Goal: Task Accomplishment & Management: Complete application form

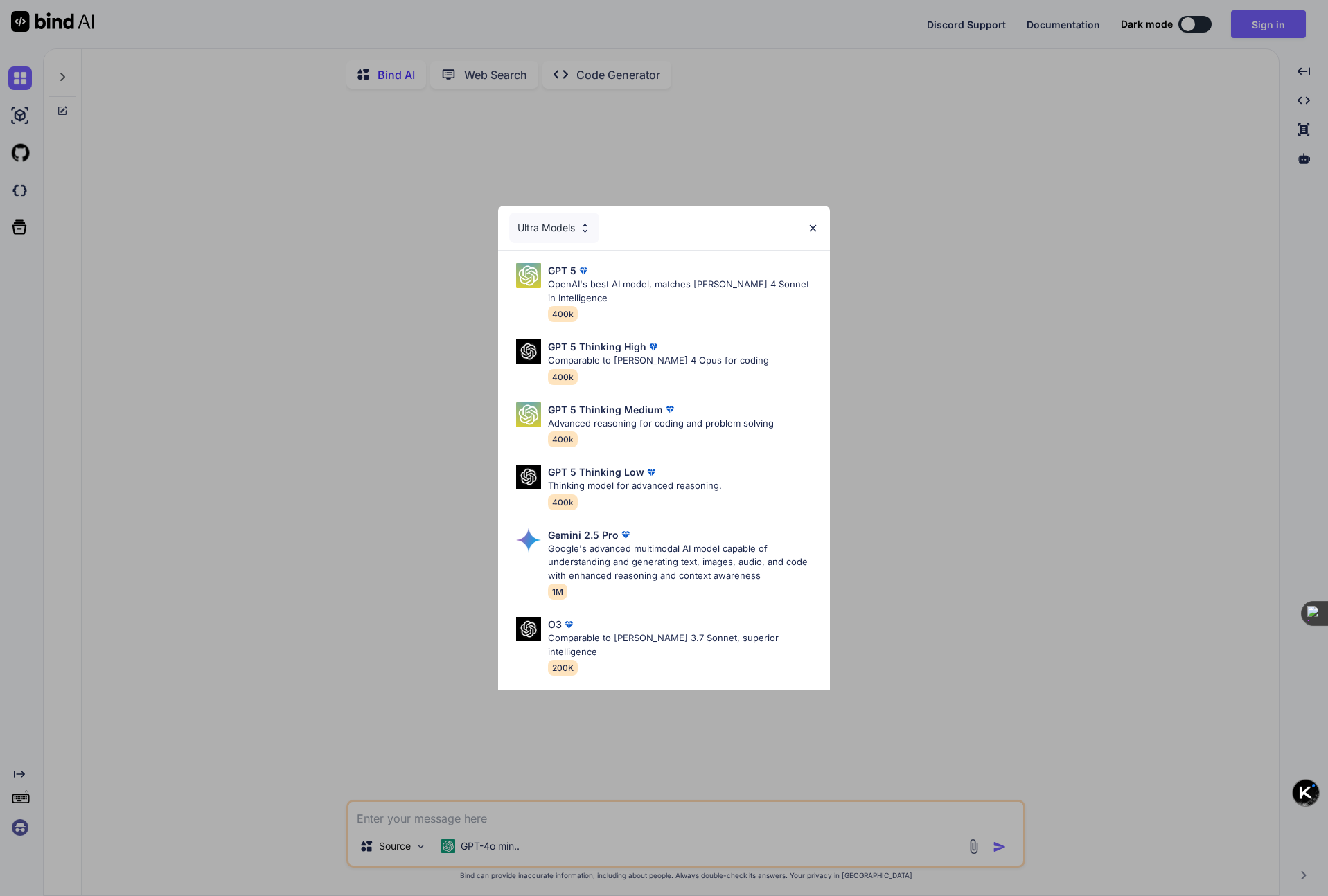
click at [811, 229] on img at bounding box center [813, 228] width 12 height 12
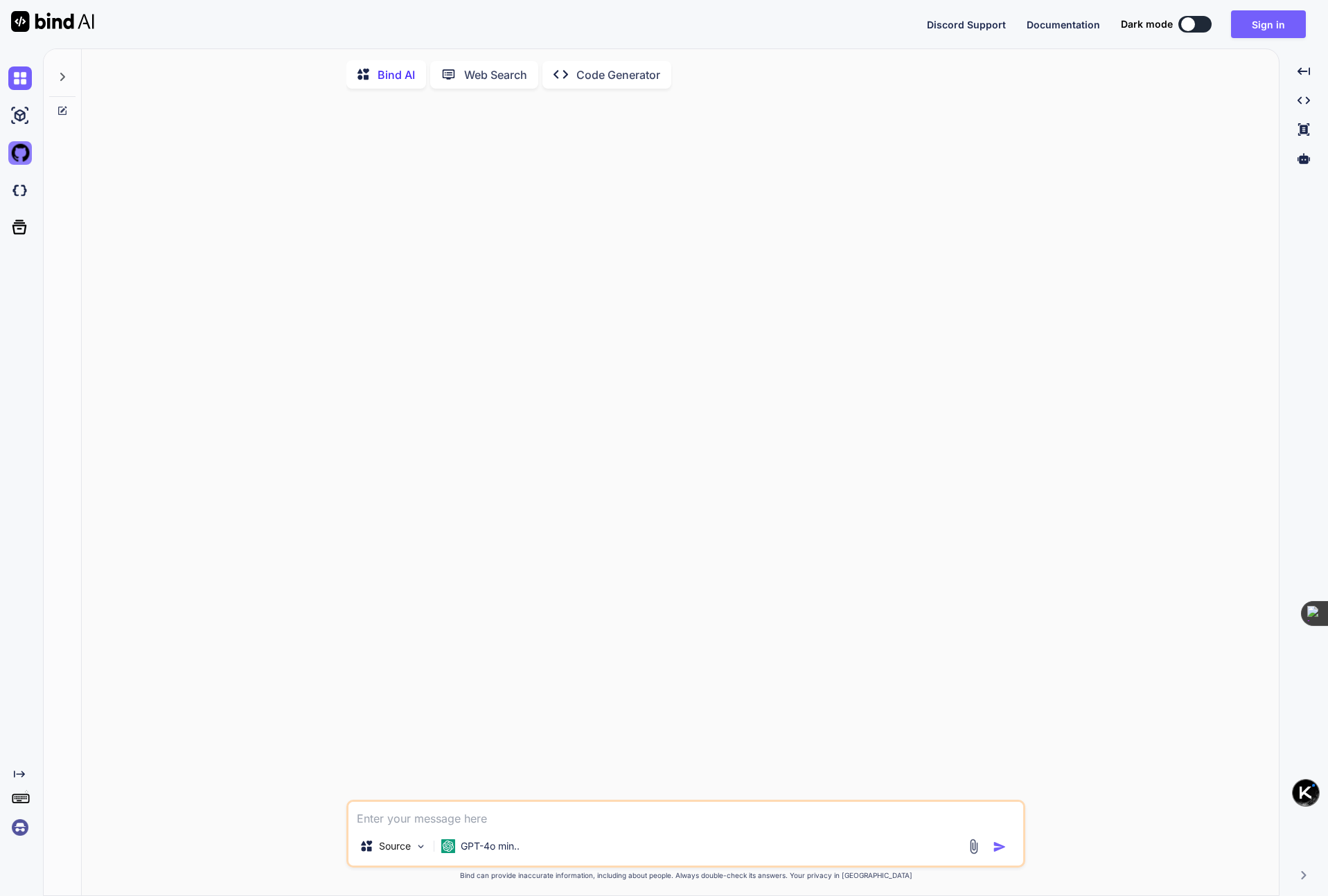
type textarea "x"
click at [19, 154] on img at bounding box center [20, 152] width 23 height 23
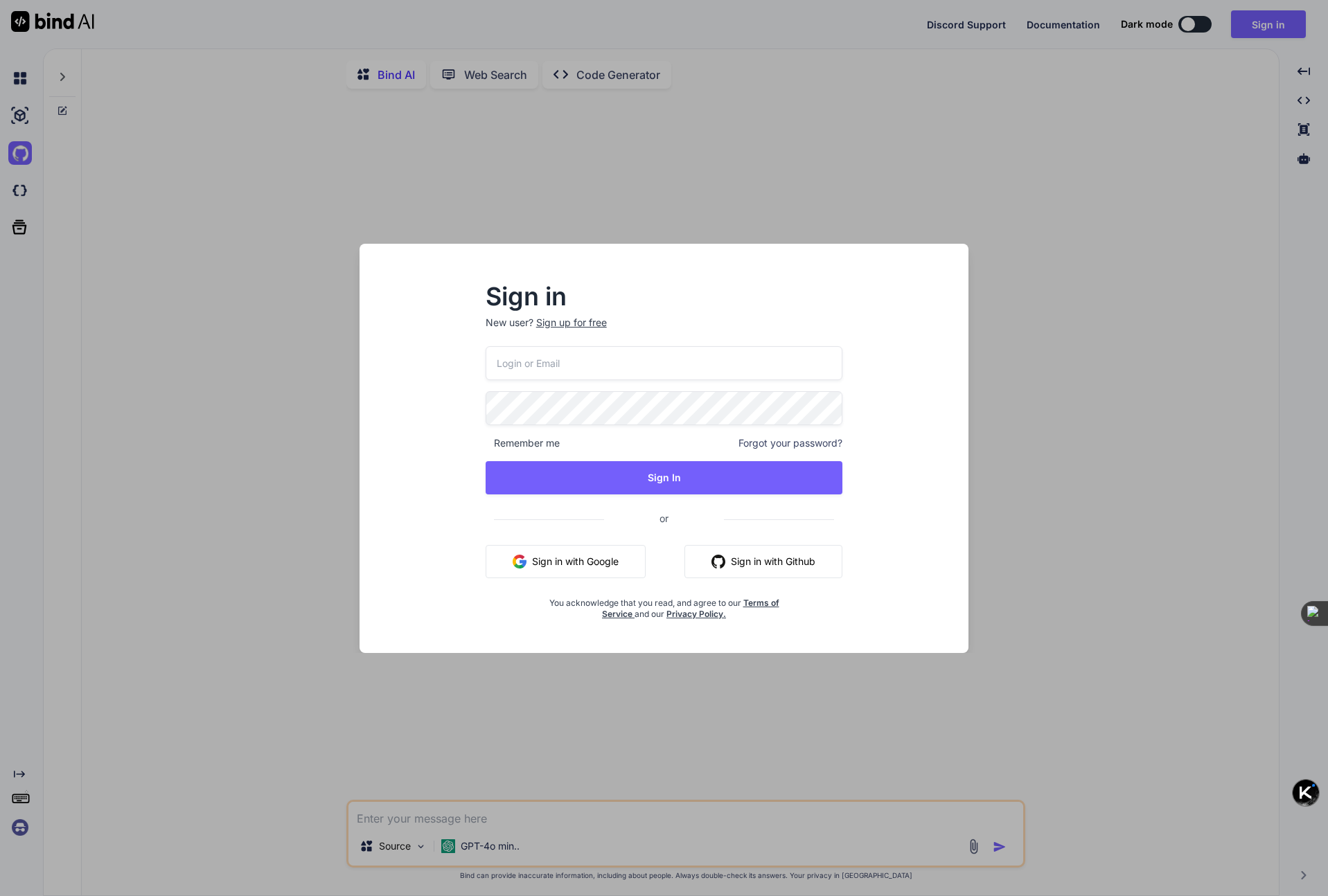
click at [559, 557] on button "Sign in with Google" at bounding box center [565, 562] width 160 height 34
